Goal: Find specific page/section: Find specific page/section

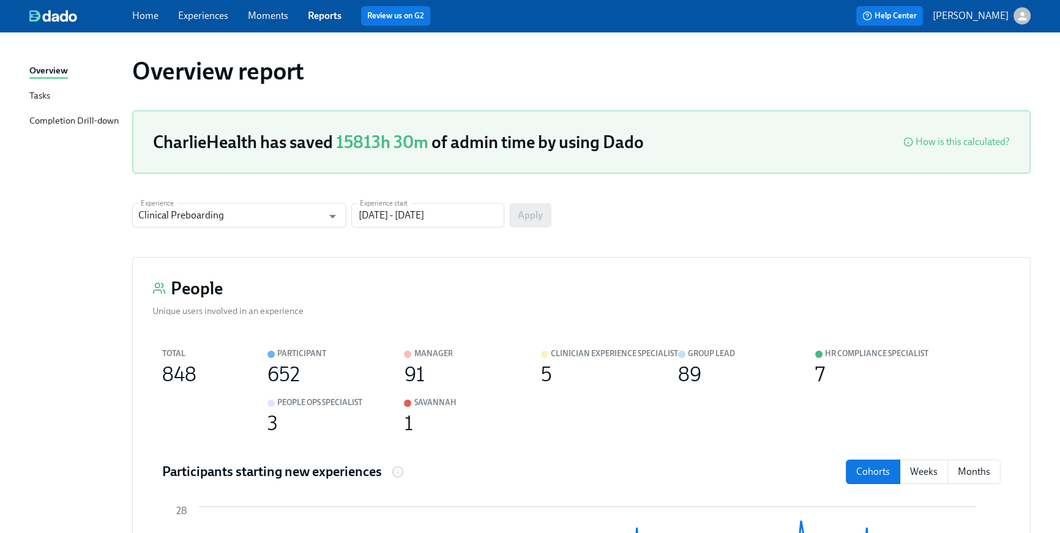
click at [148, 16] on link "Home" at bounding box center [145, 16] width 26 height 12
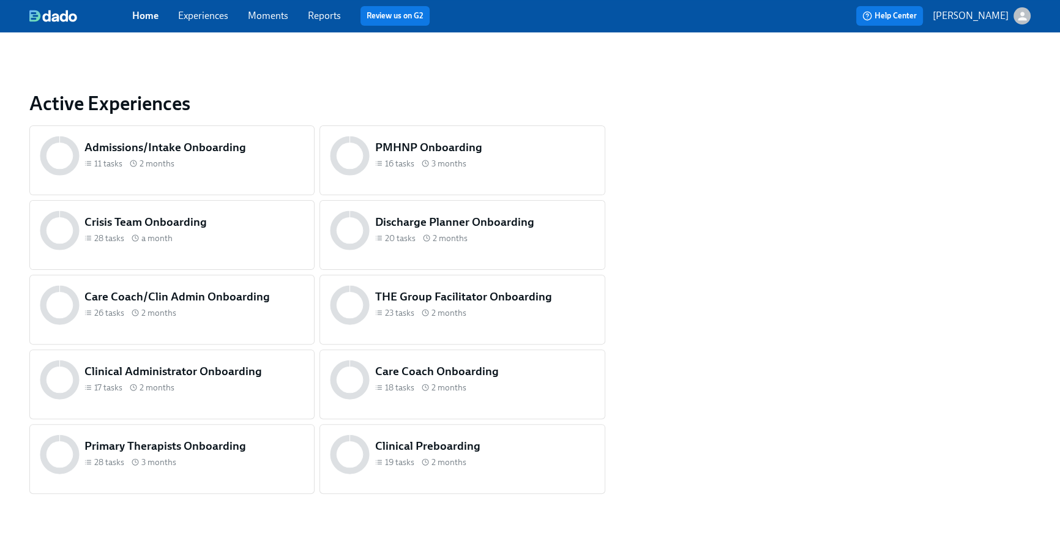
scroll to position [437, 0]
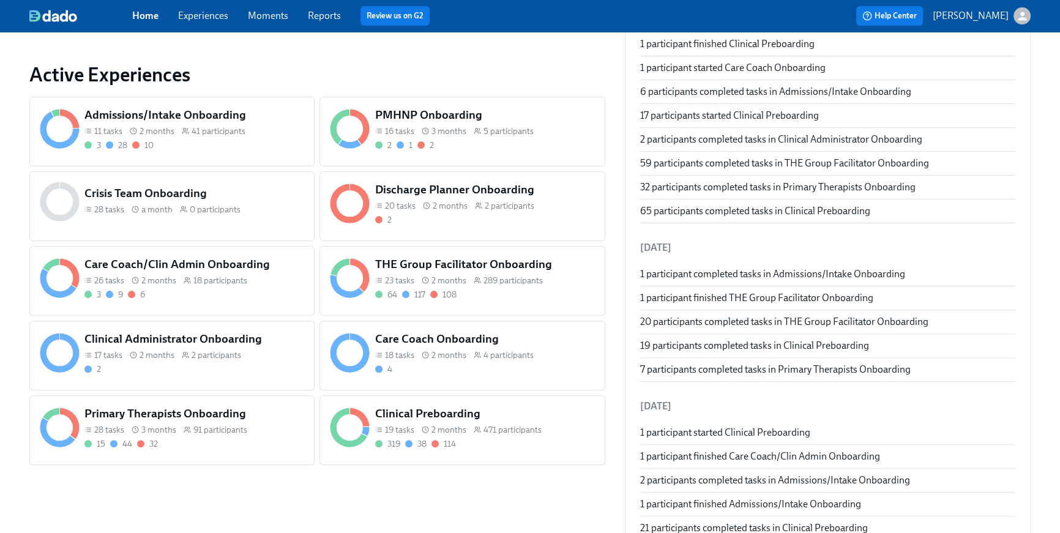
click at [141, 130] on span "2 months" at bounding box center [157, 131] width 35 height 12
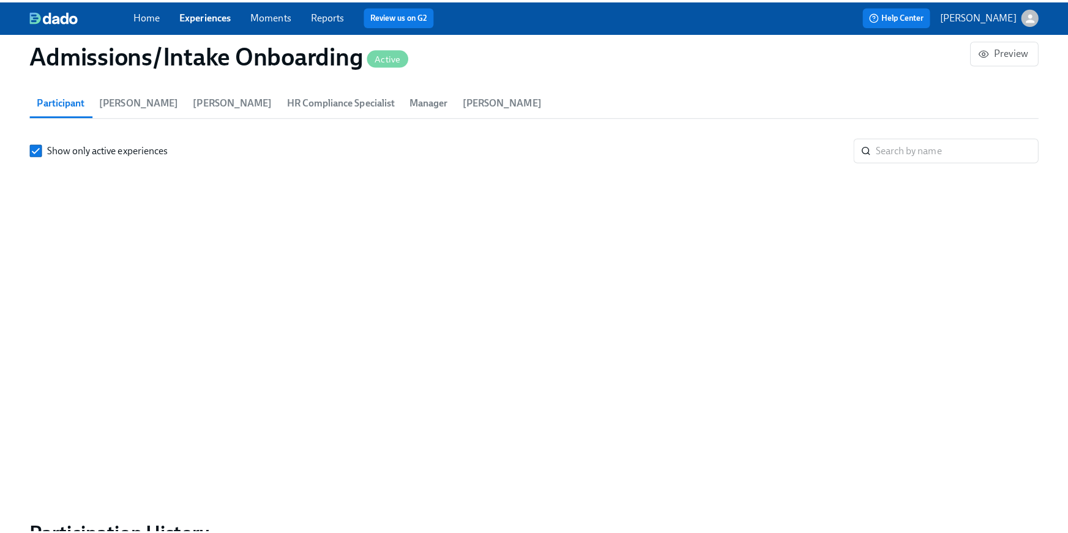
scroll to position [0, 5564]
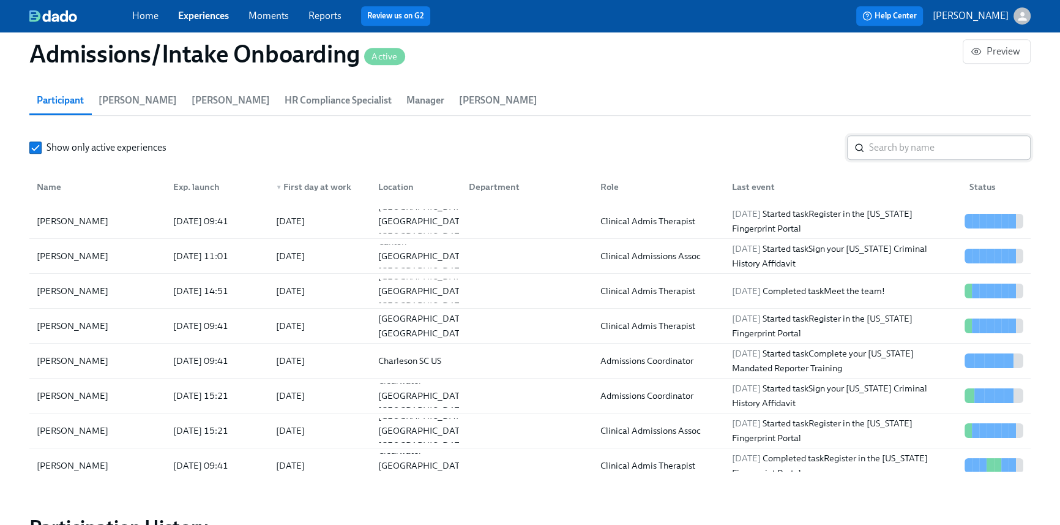
click at [879, 144] on input "search" at bounding box center [950, 147] width 162 height 24
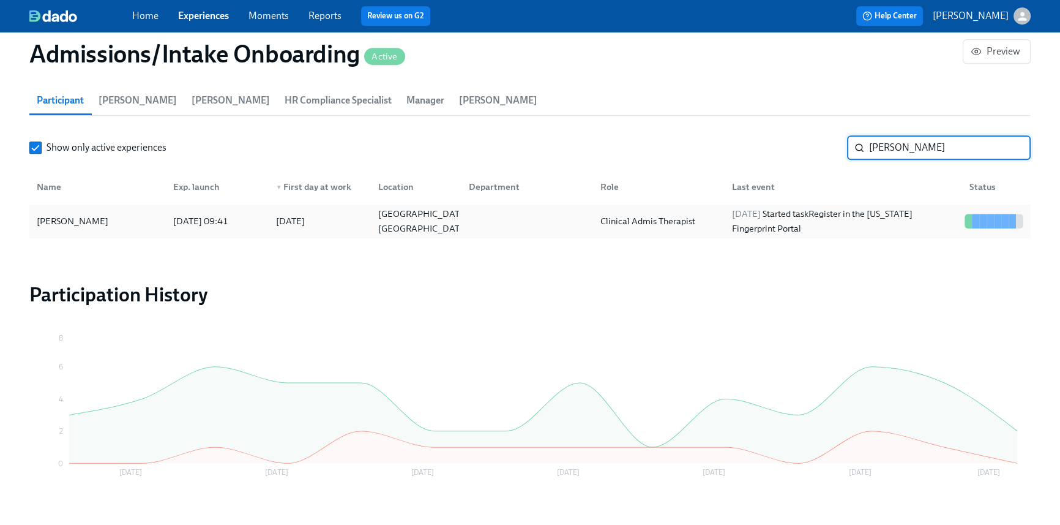
type input "[PERSON_NAME]"
click at [876, 206] on div "[PERSON_NAME] [DATE] 09:41 2025/08/11 [PERSON_NAME][GEOGRAPHIC_DATA] [GEOGRAPHI…" at bounding box center [529, 221] width 1001 height 34
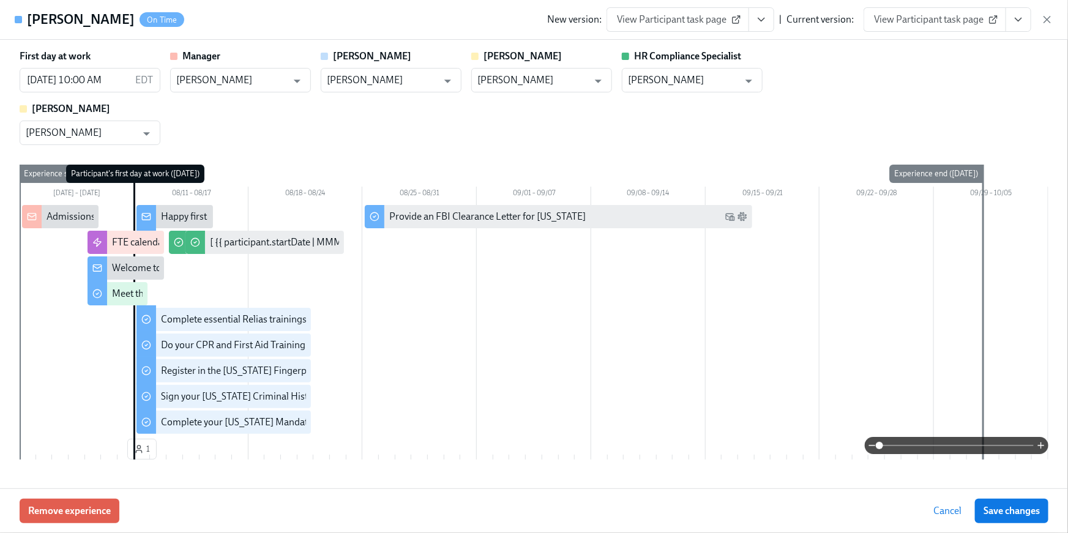
click at [1020, 26] on button "View task page" at bounding box center [1019, 19] width 26 height 24
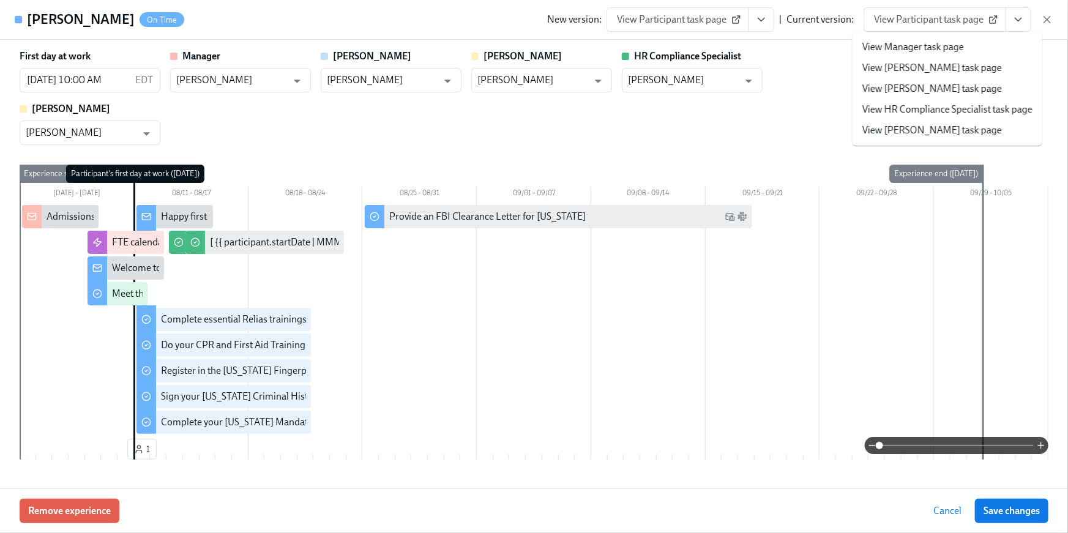
click at [975, 105] on link "View HR Compliance Specialist task page" at bounding box center [947, 109] width 170 height 13
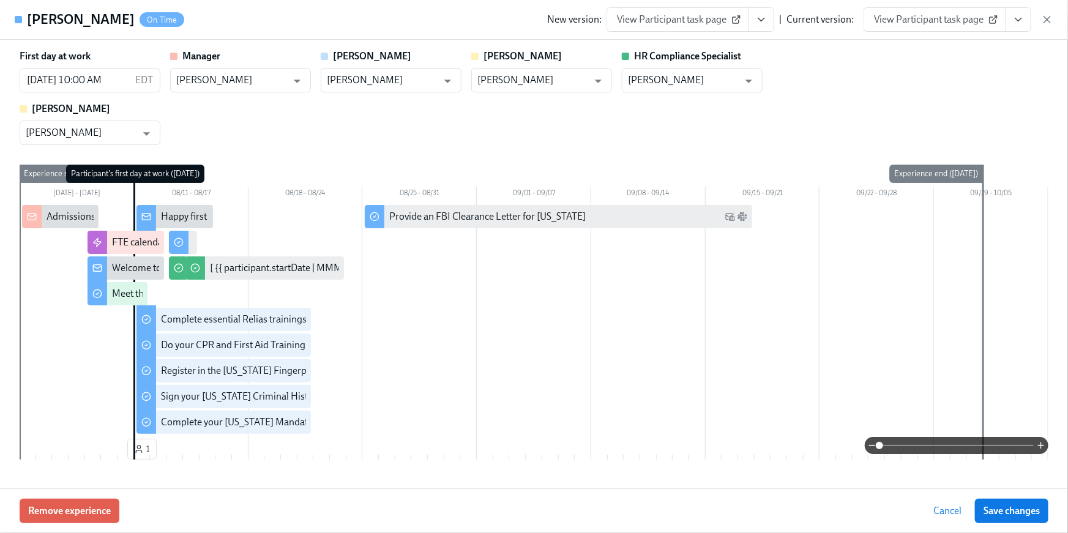
scroll to position [0, 5564]
